Goal: Submit feedback/report problem

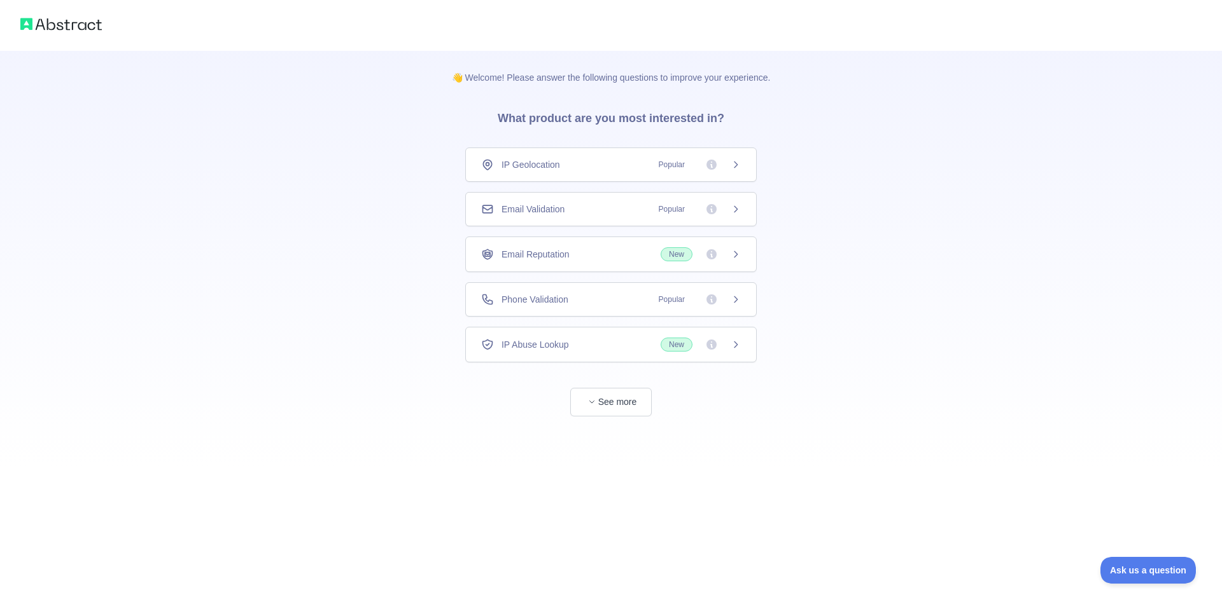
click at [683, 254] on span "New" at bounding box center [676, 254] width 32 height 14
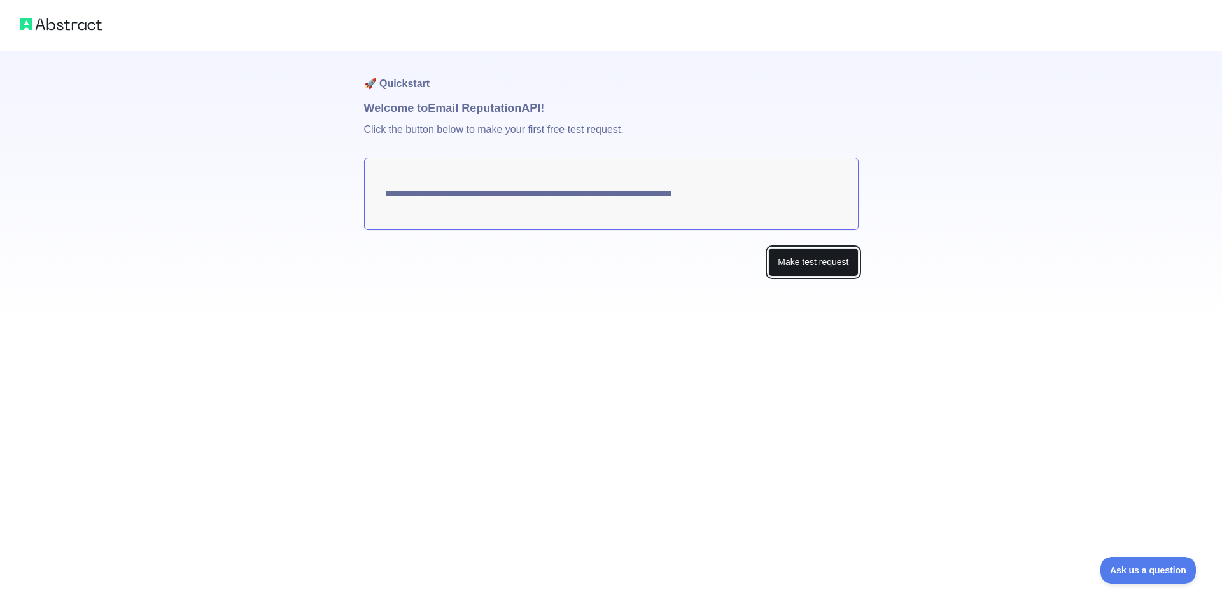
click at [794, 266] on button "Make test request" at bounding box center [813, 262] width 90 height 29
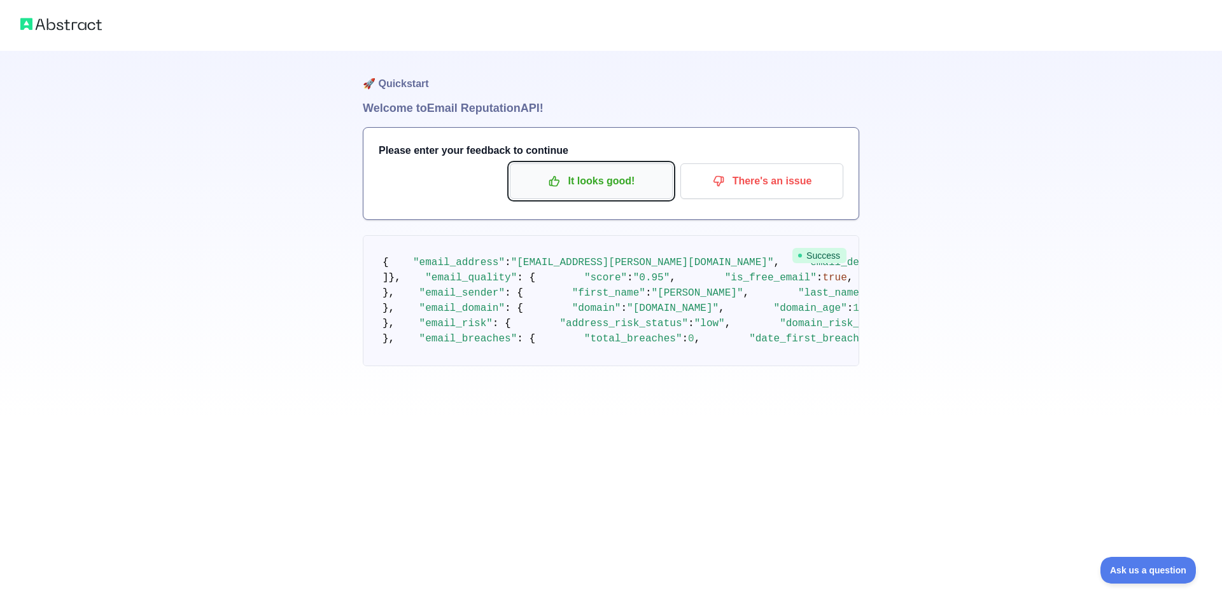
click at [630, 181] on p "It looks good!" at bounding box center [591, 182] width 144 height 22
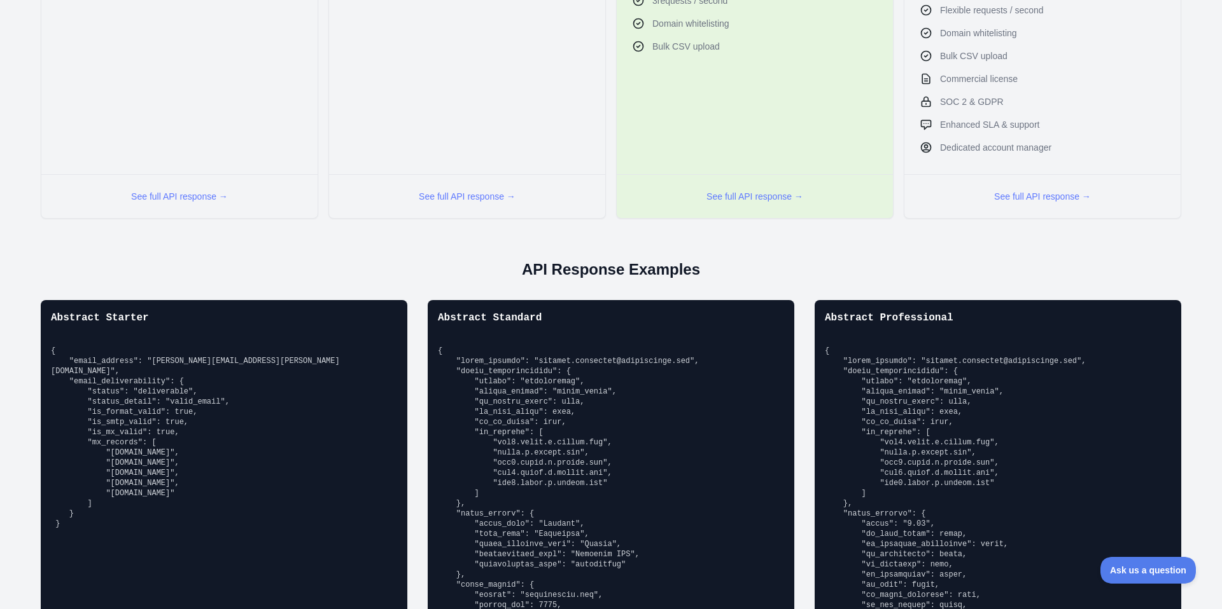
click at [217, 365] on pre "{ "email_address": "[PERSON_NAME][EMAIL_ADDRESS][PERSON_NAME][DOMAIN_NAME]", "e…" at bounding box center [224, 437] width 346 height 183
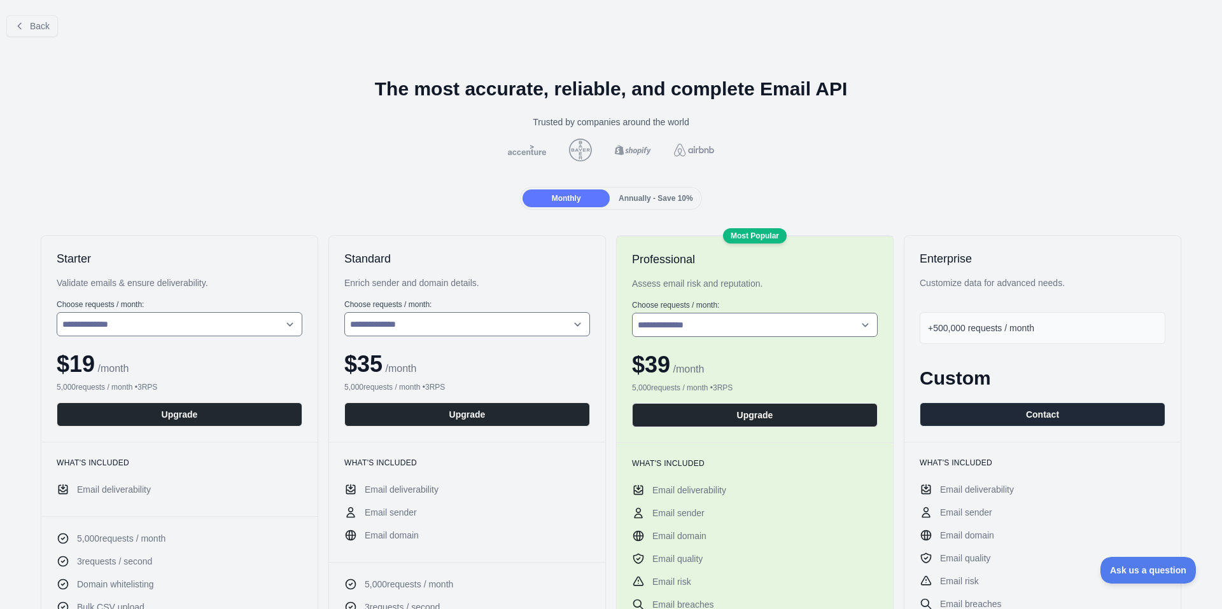
click at [652, 208] on div "Monthly Annually - Save 10%" at bounding box center [610, 198] width 181 height 23
click at [652, 202] on span "Annually - Save 10%" at bounding box center [655, 198] width 74 height 9
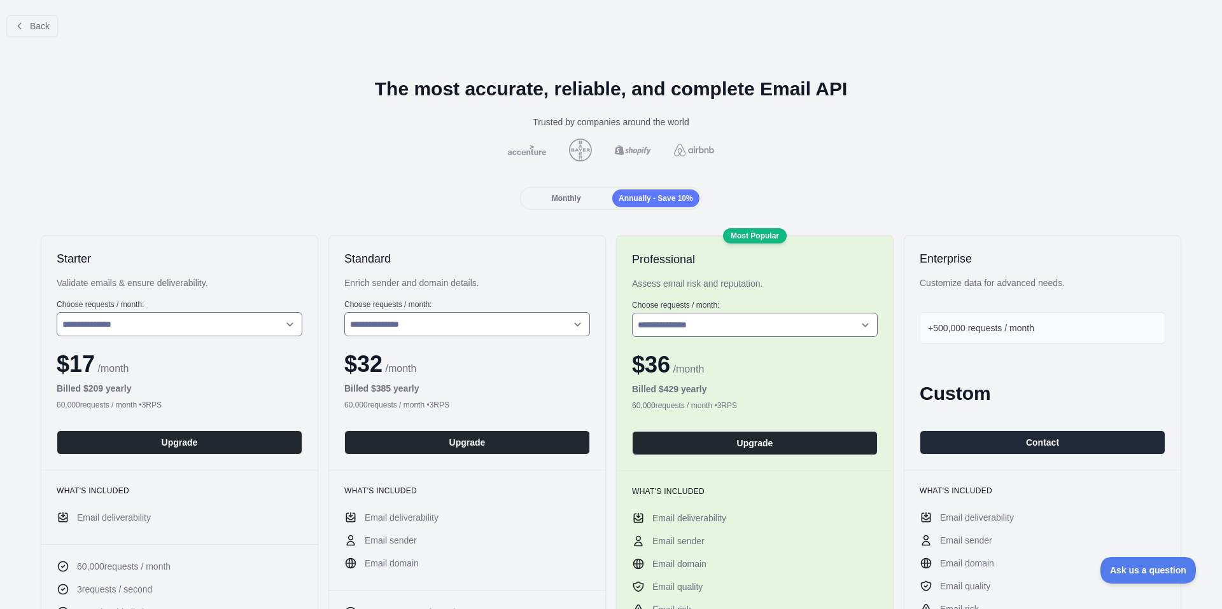
click at [522, 198] on div "Monthly" at bounding box center [565, 199] width 87 height 18
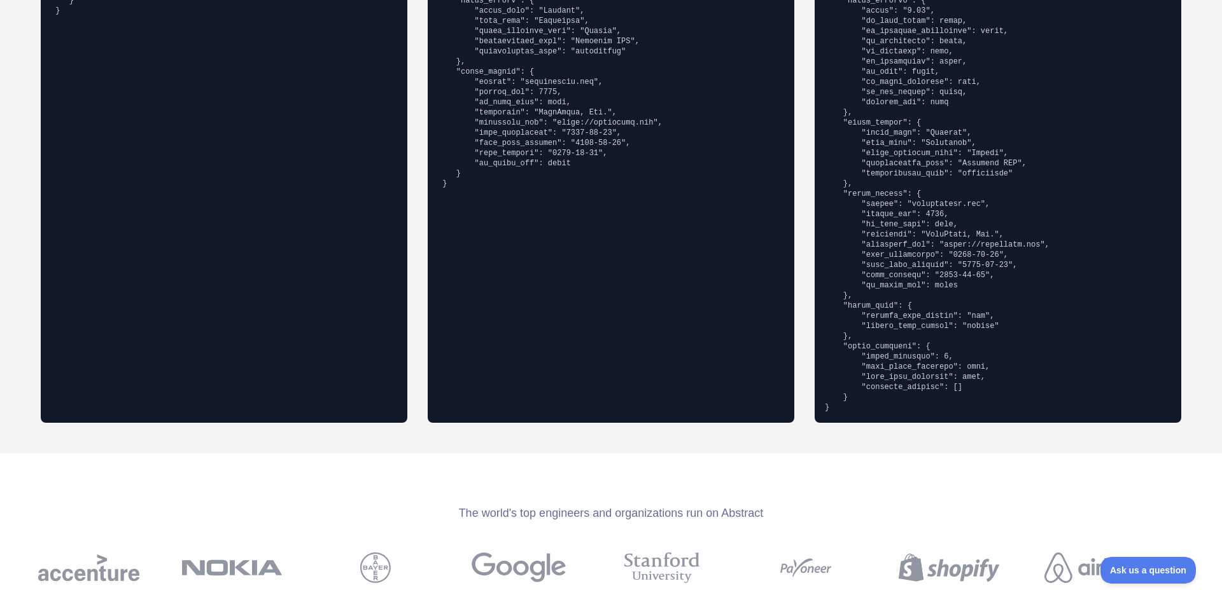
scroll to position [1696, 0]
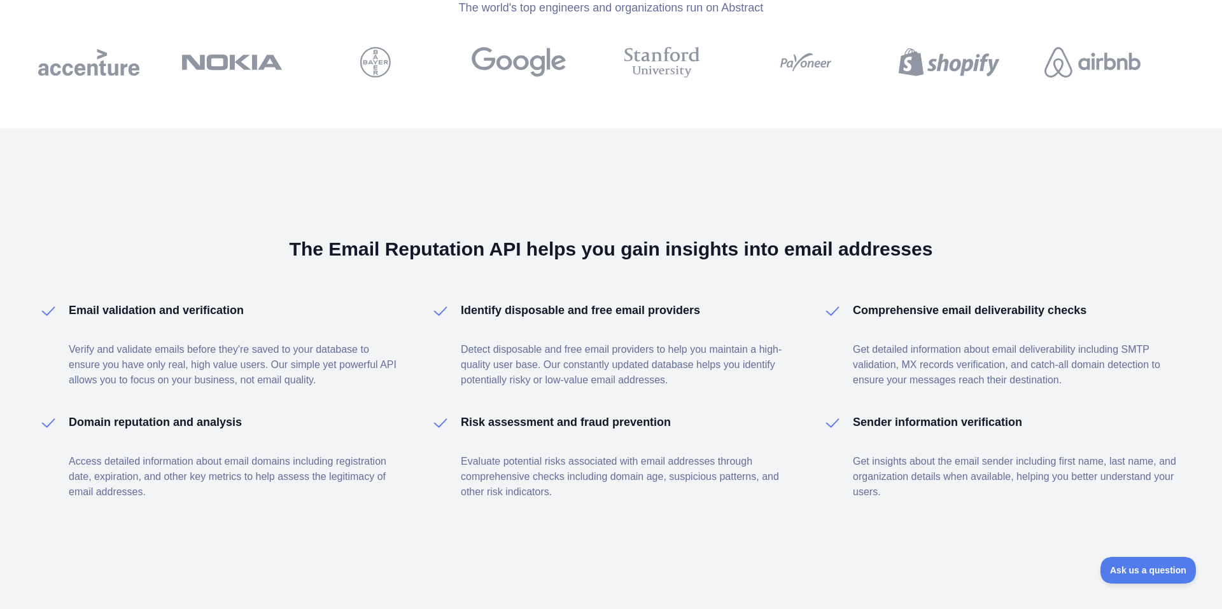
click at [545, 316] on h4 "Identify disposable and free email providers" at bounding box center [580, 311] width 239 height 18
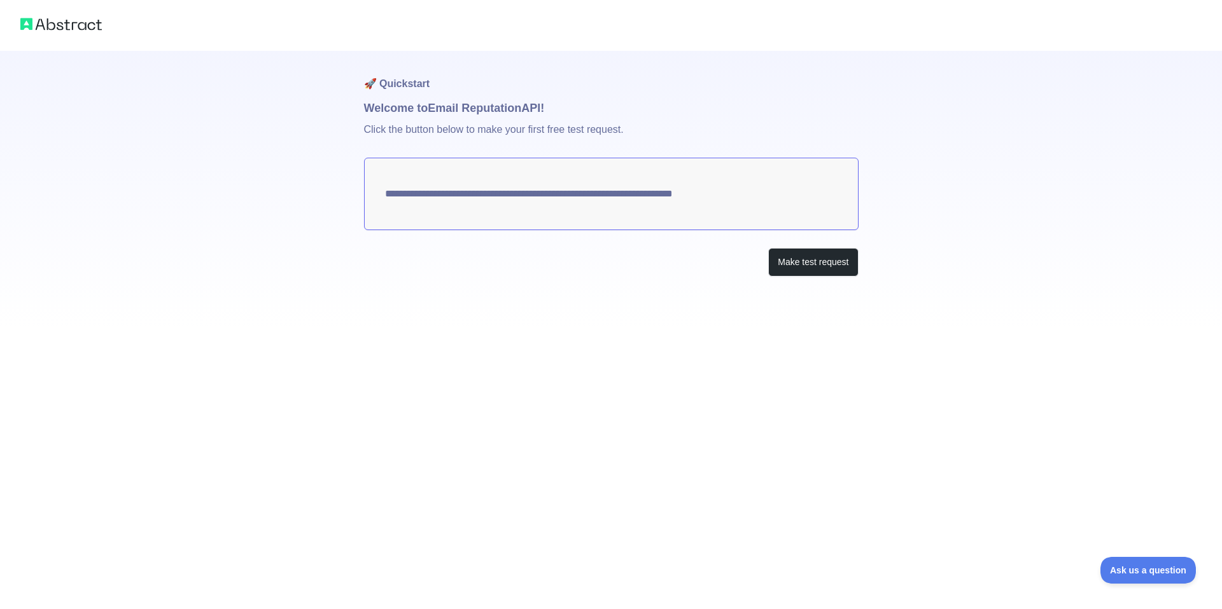
click at [87, 45] on div at bounding box center [611, 25] width 1222 height 51
click at [84, 15] on img at bounding box center [60, 24] width 81 height 18
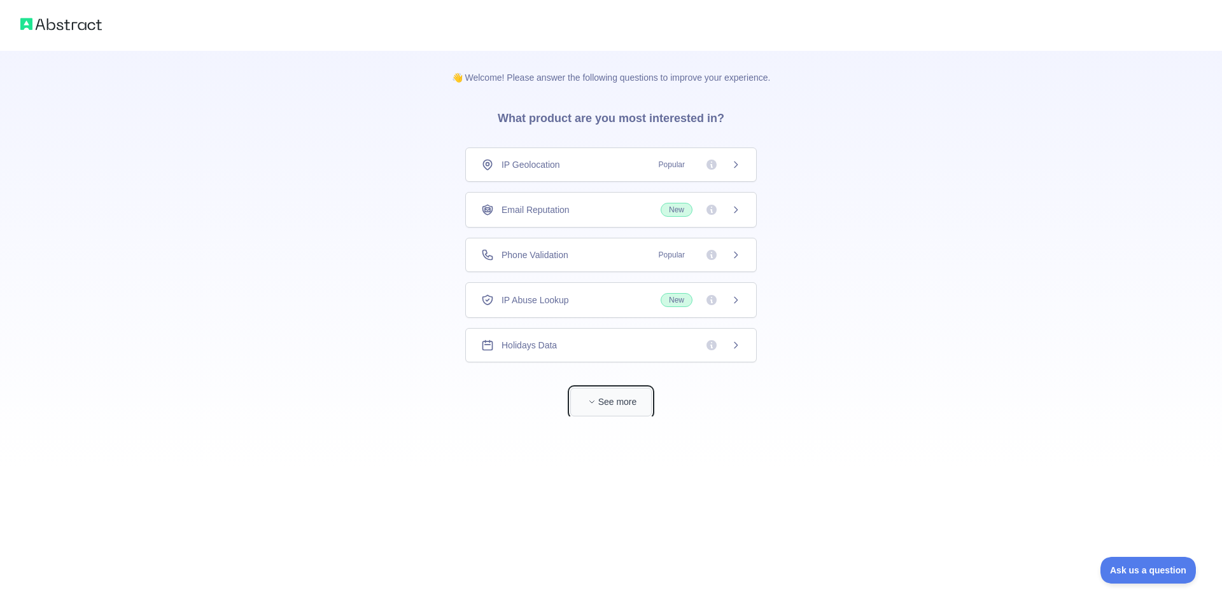
click at [617, 406] on button "See more" at bounding box center [610, 402] width 81 height 29
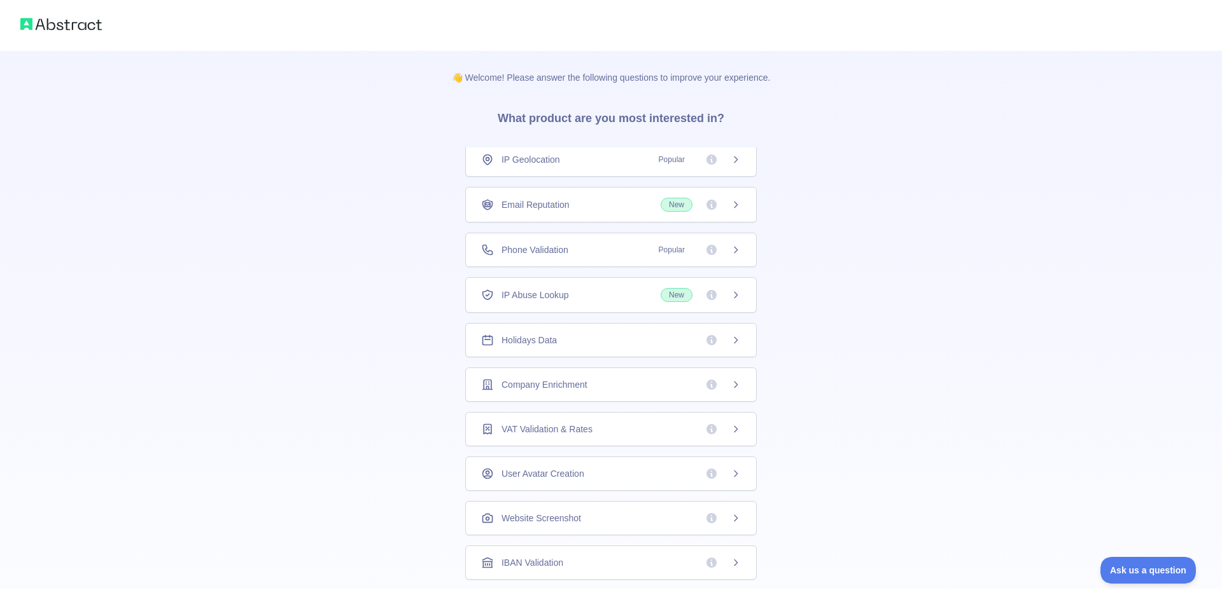
click at [623, 218] on div "Email Reputation New" at bounding box center [610, 205] width 291 height 36
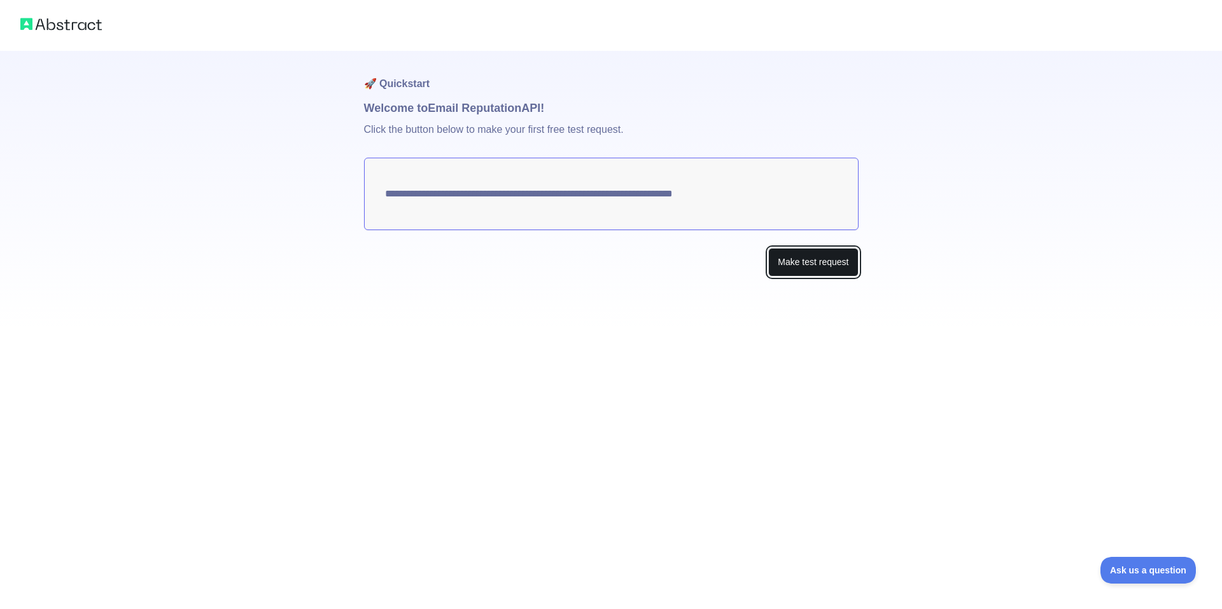
click at [828, 268] on button "Make test request" at bounding box center [813, 262] width 90 height 29
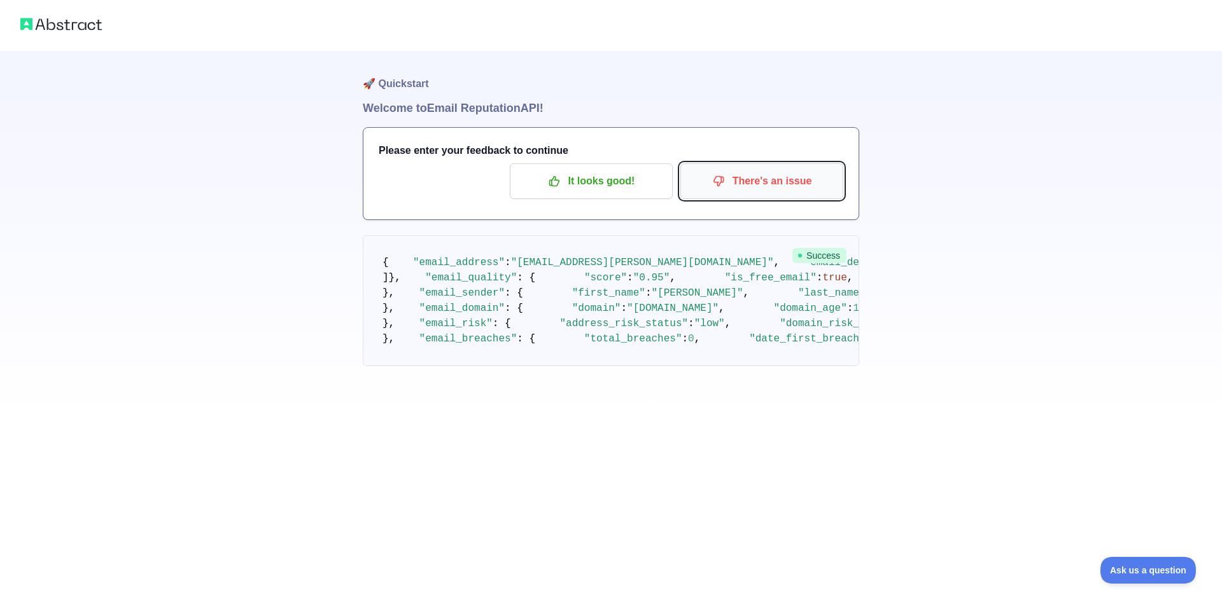
click at [758, 185] on p "There's an issue" at bounding box center [762, 182] width 144 height 22
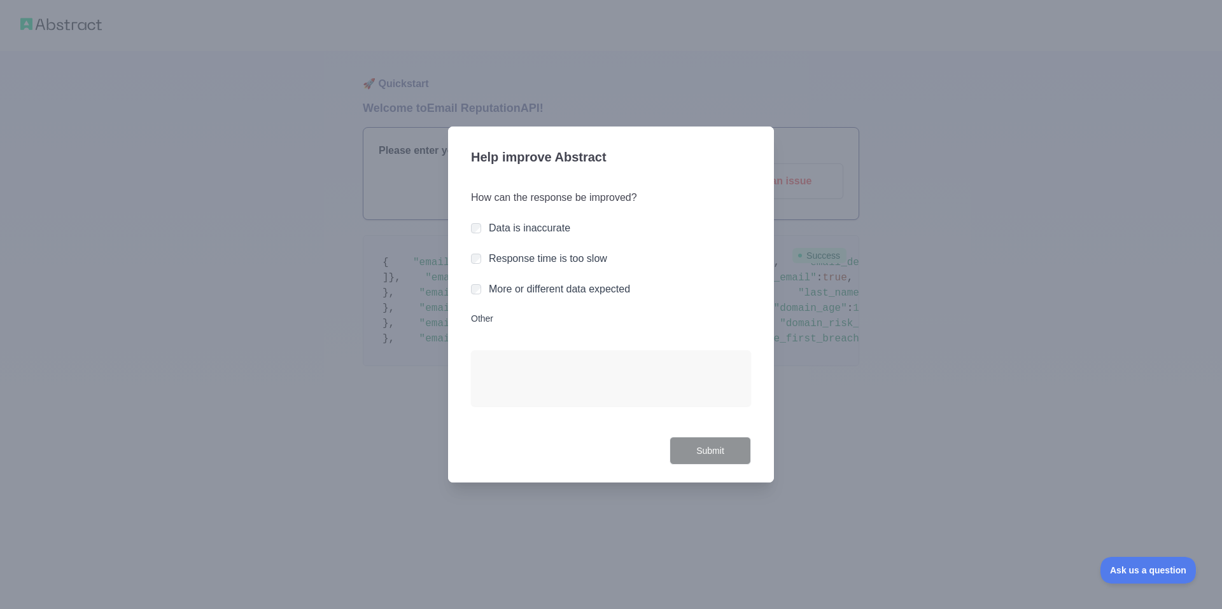
click at [547, 230] on label "Data is inaccurate" at bounding box center [529, 228] width 81 height 11
click at [710, 427] on div "How can the response be improved? Data is inaccurate Response time is too slow …" at bounding box center [611, 306] width 280 height 262
click at [709, 442] on button "Submit" at bounding box center [709, 451] width 81 height 29
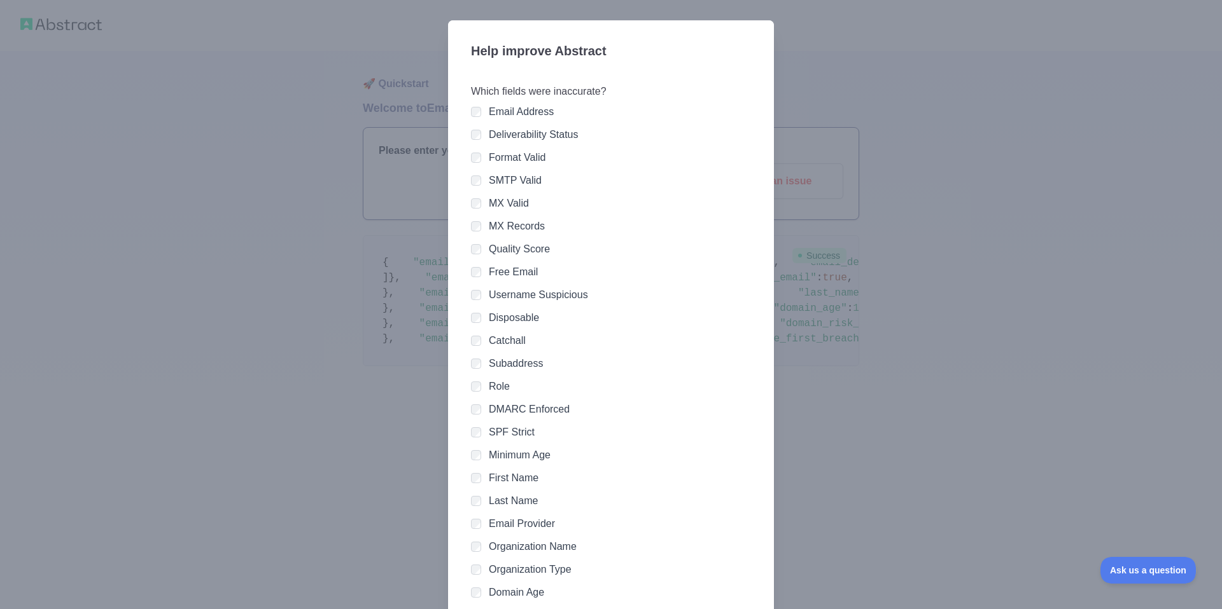
click at [490, 214] on div "Email Address Deliverability Status Format Valid SMTP Valid MX Valid MX Records…" at bounding box center [611, 409] width 280 height 611
click at [522, 228] on label "MX Records" at bounding box center [517, 226] width 56 height 11
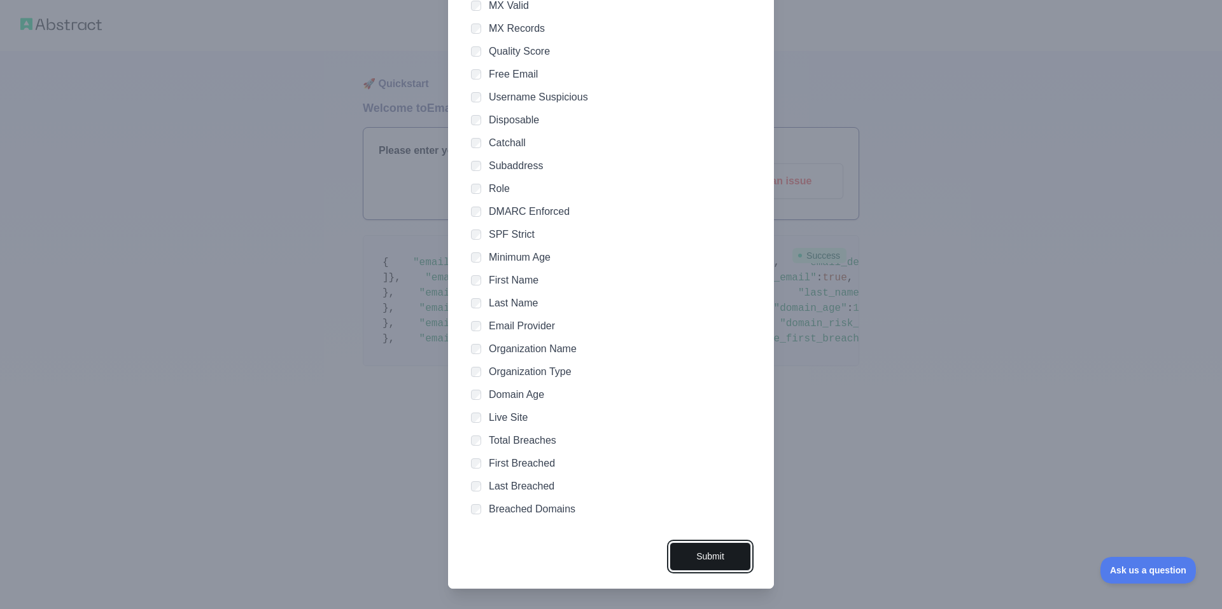
click at [704, 552] on button "Submit" at bounding box center [709, 557] width 81 height 29
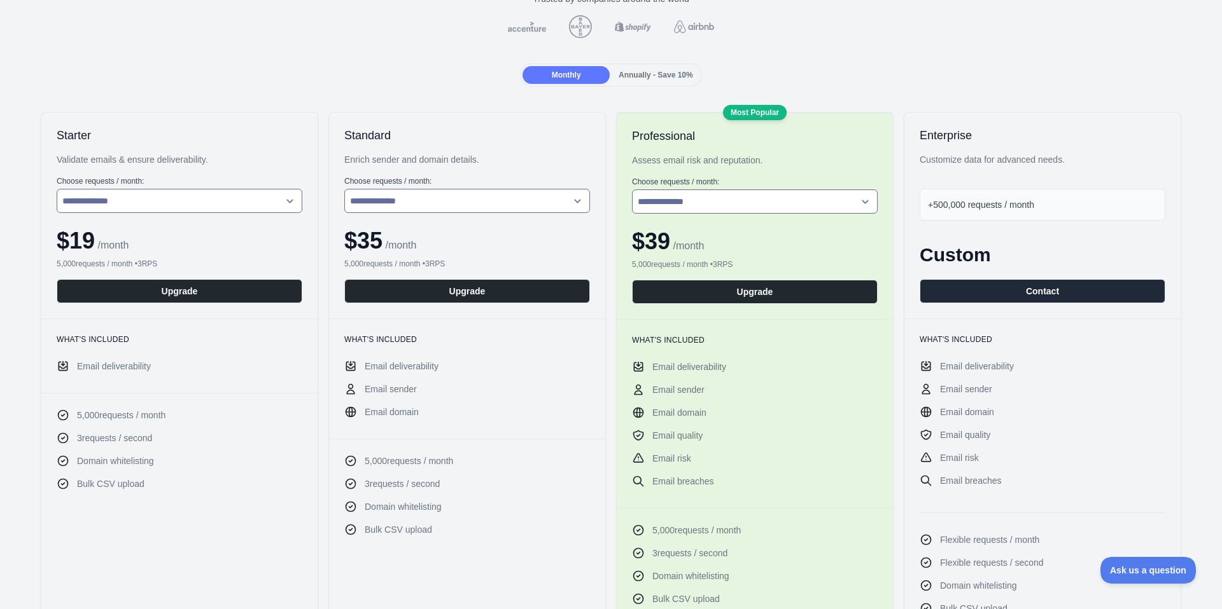
scroll to position [125, 0]
